Goal: Obtain resource: Obtain resource

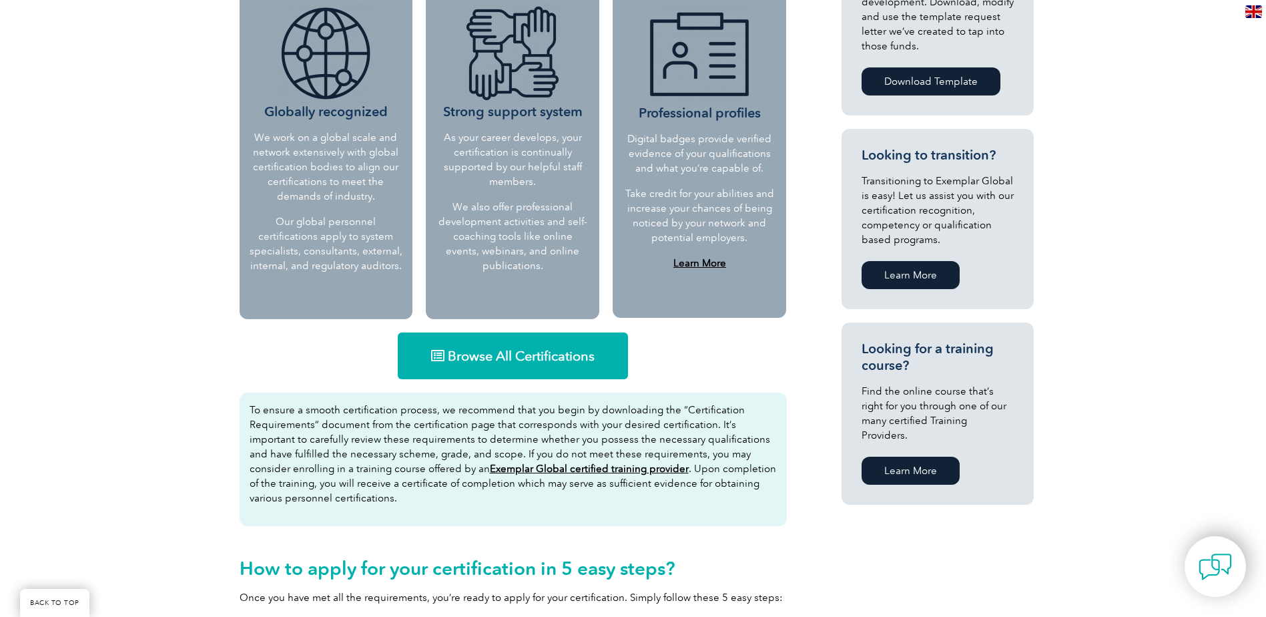
scroll to position [601, 0]
click at [542, 353] on span "Browse All Certifications" at bounding box center [521, 354] width 147 height 13
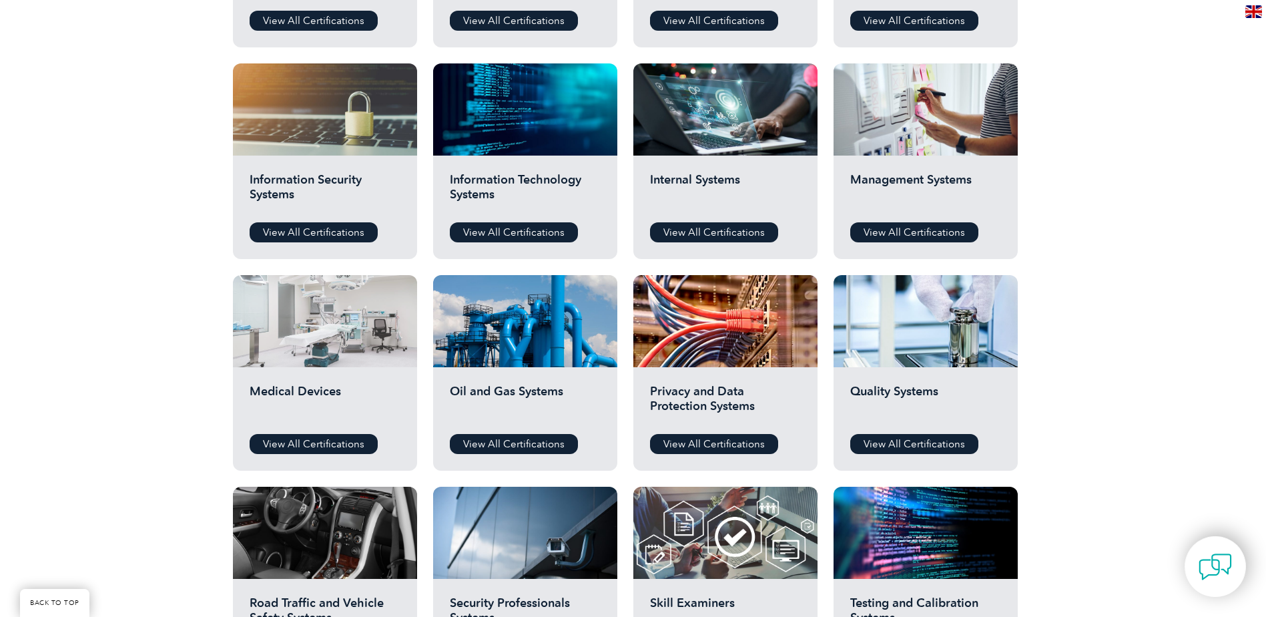
scroll to position [667, 0]
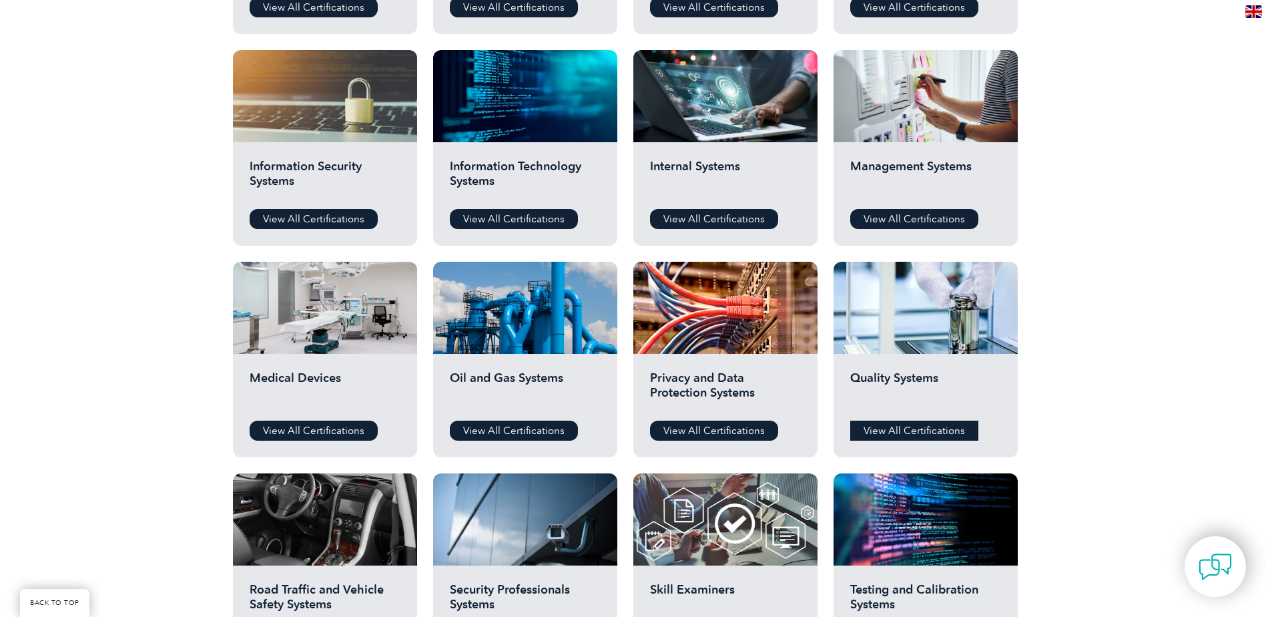
click at [918, 428] on link "View All Certifications" at bounding box center [914, 431] width 128 height 20
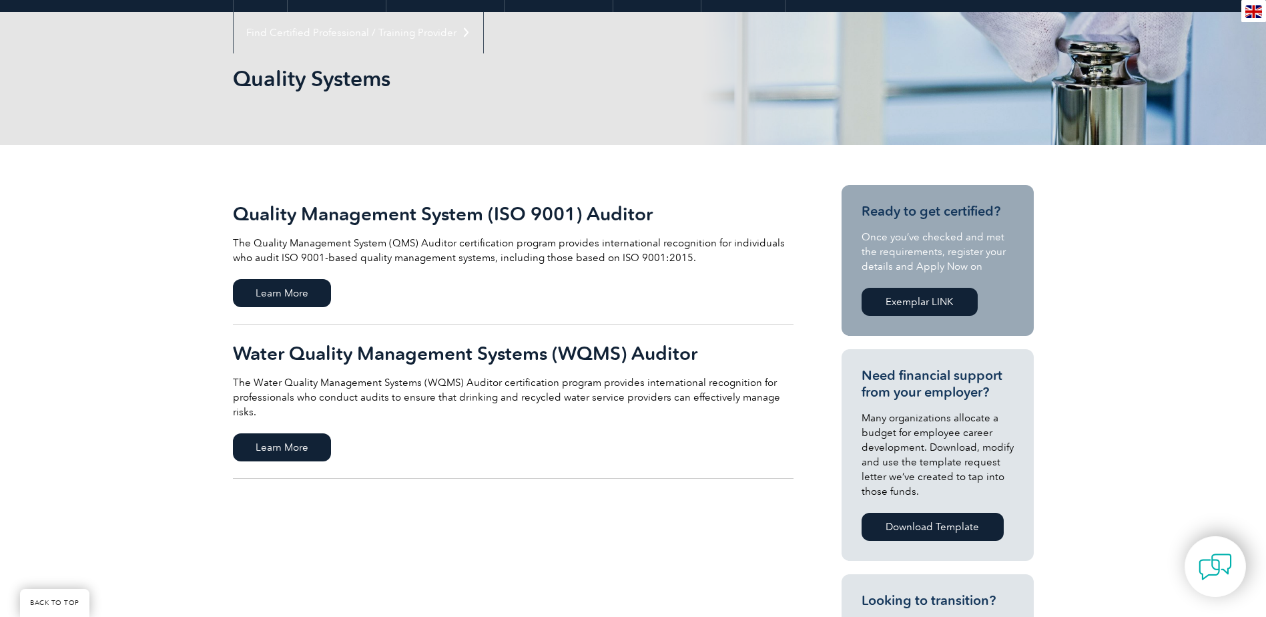
scroll to position [200, 0]
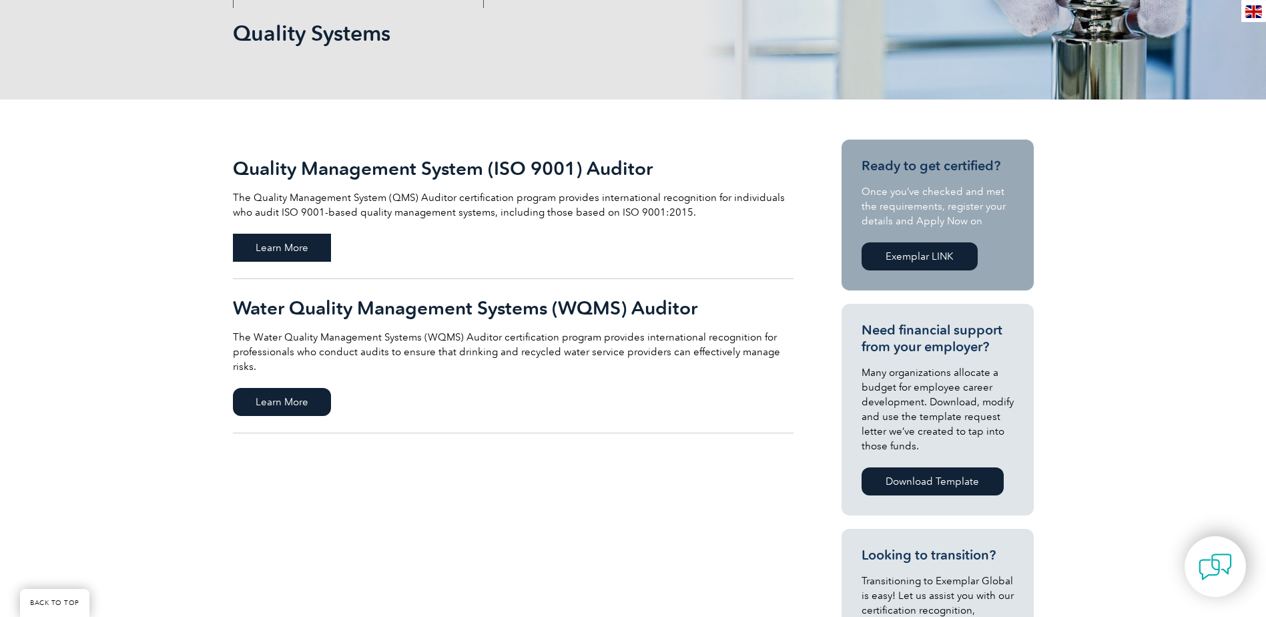
click at [272, 238] on span "Learn More" at bounding box center [282, 248] width 98 height 28
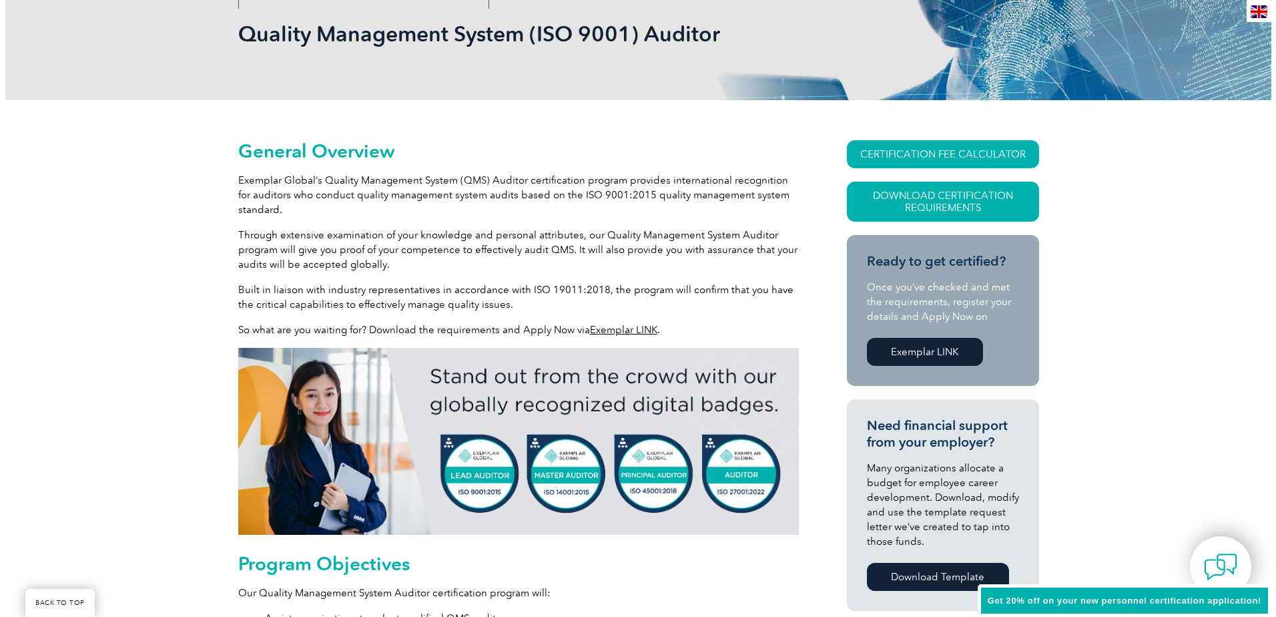
scroll to position [200, 0]
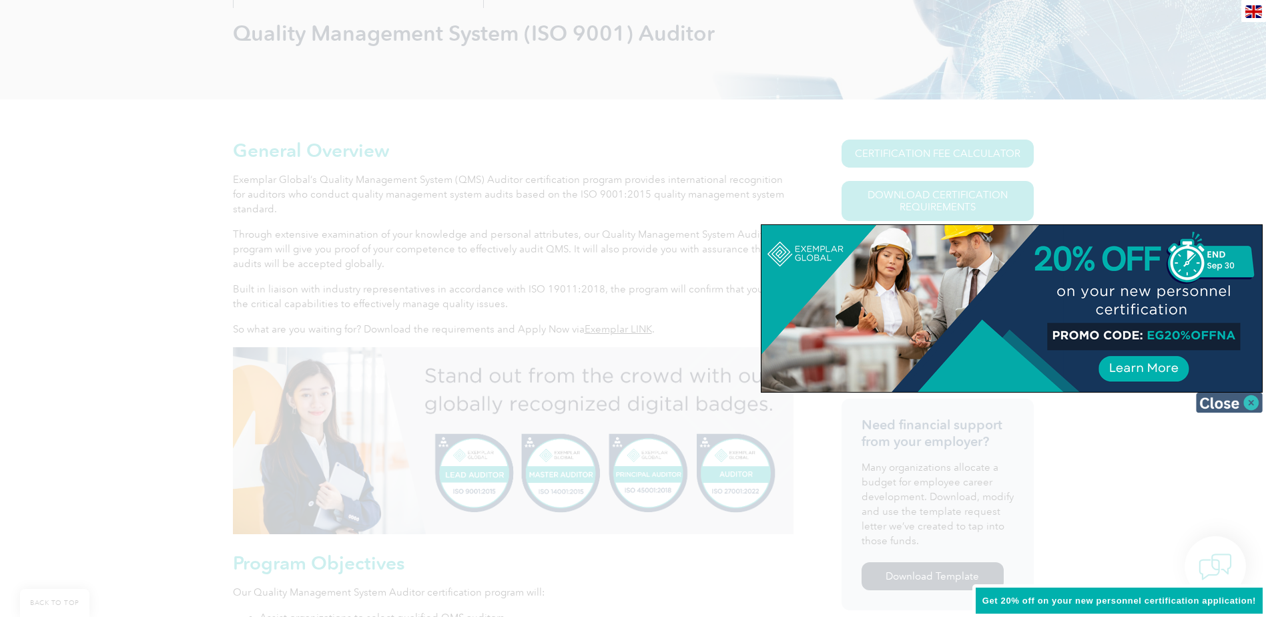
click at [1251, 398] on img at bounding box center [1229, 402] width 67 height 20
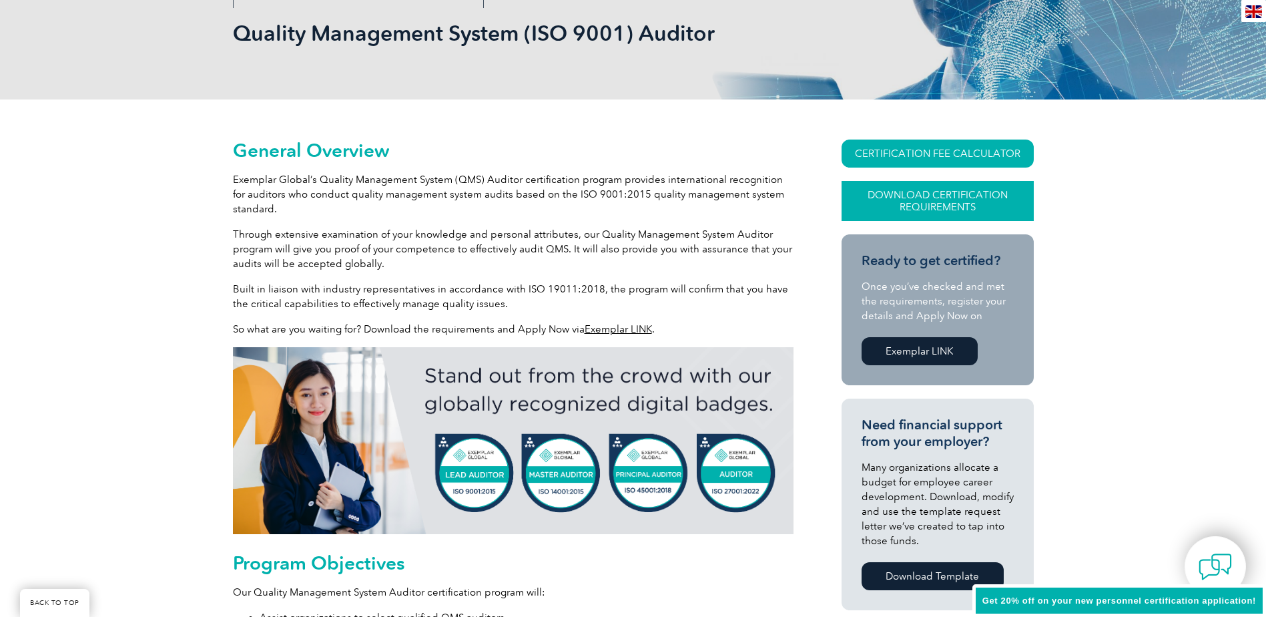
click at [876, 196] on link "Download Certification Requirements" at bounding box center [938, 201] width 192 height 40
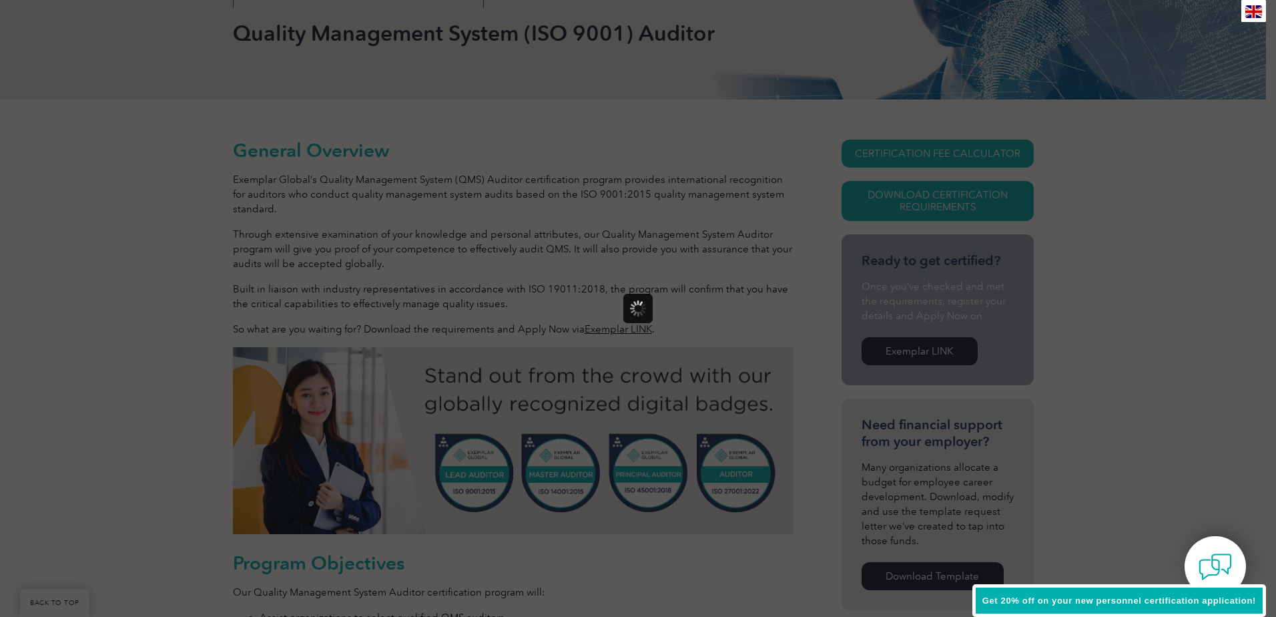
scroll to position [0, 0]
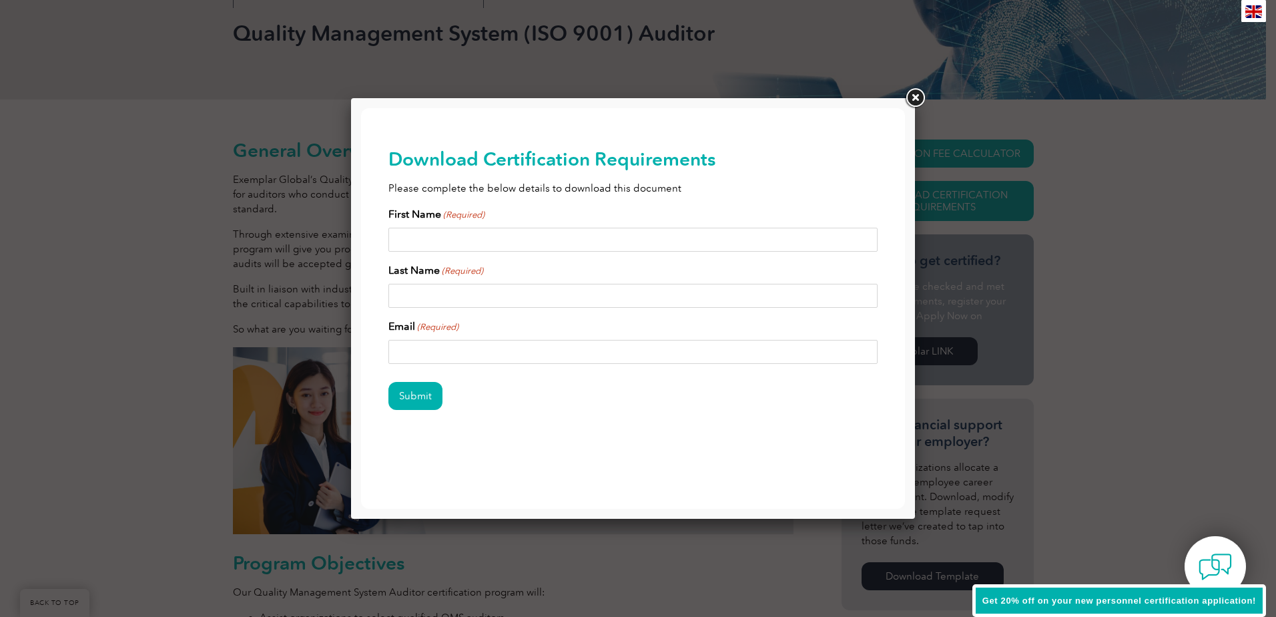
click at [435, 247] on input "First Name (Required)" at bounding box center [633, 240] width 490 height 24
type input "[PERSON_NAME]"
type input "[EMAIL_ADDRESS][DOMAIN_NAME]"
click at [411, 396] on input "Submit" at bounding box center [415, 396] width 54 height 28
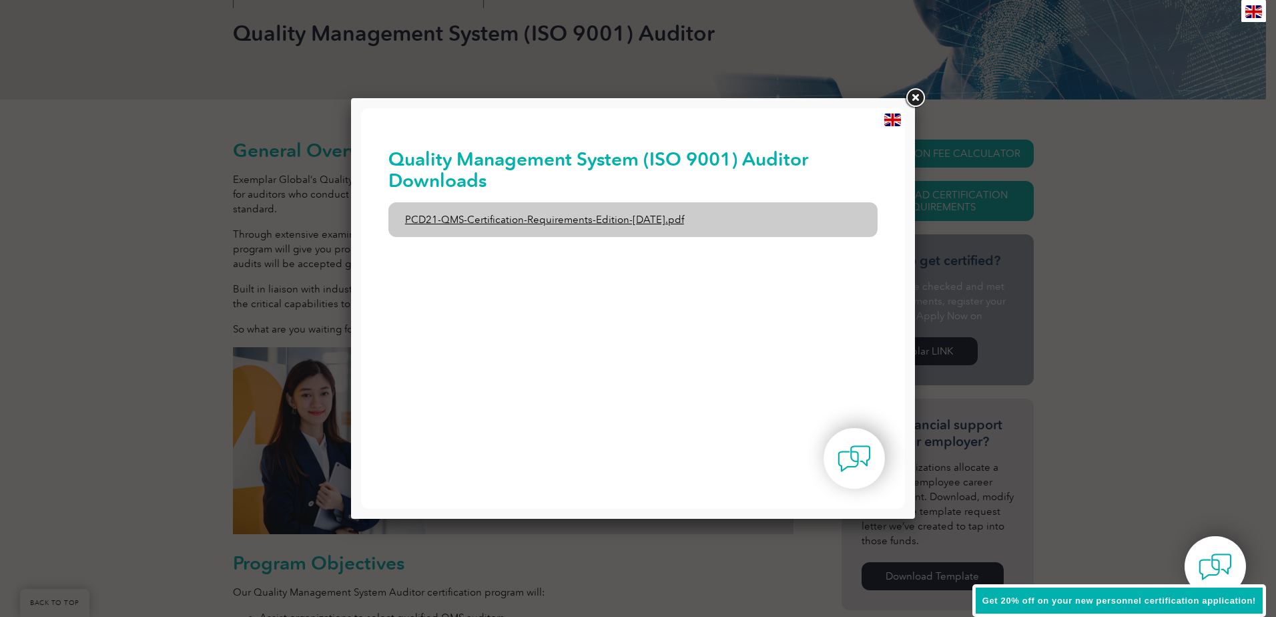
click at [614, 219] on link "PCD21-QMS-Certification-Requirements-Edition-[DATE].pdf" at bounding box center [633, 219] width 490 height 35
